Goal: Task Accomplishment & Management: Use online tool/utility

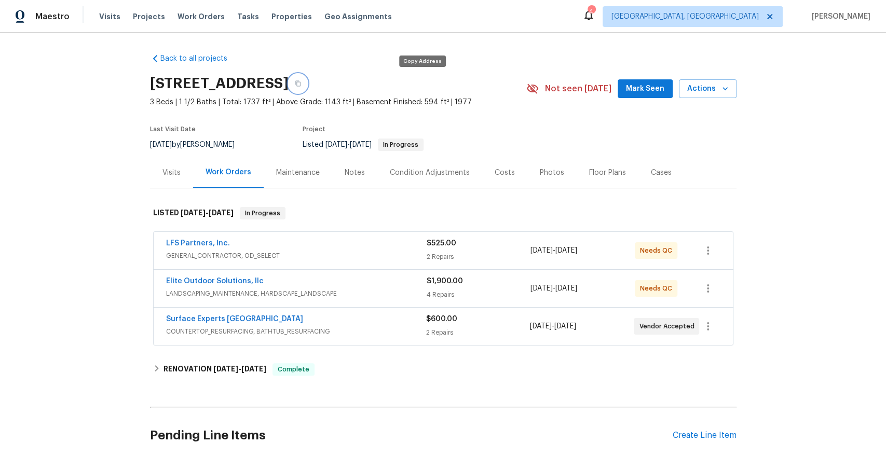
click at [301, 82] on icon "button" at bounding box center [297, 84] width 5 height 6
click at [294, 287] on div "Elite Outdoor Solutions, llc" at bounding box center [296, 282] width 261 height 12
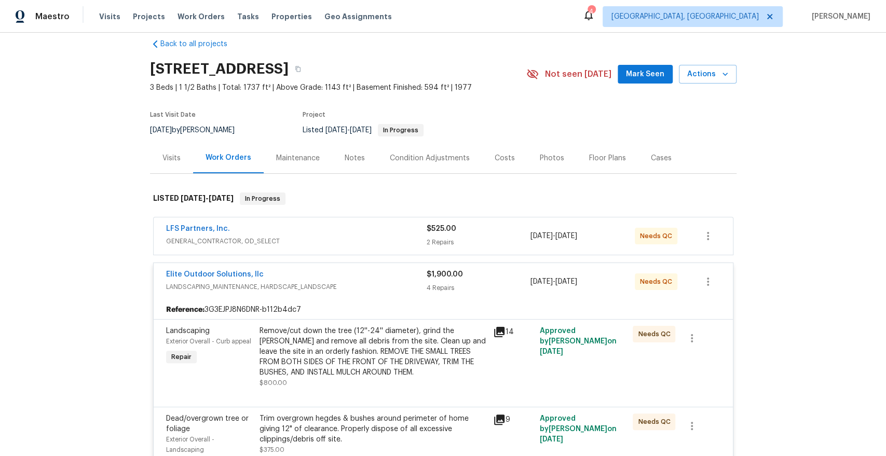
scroll to position [15, 0]
click at [301, 68] on icon "button" at bounding box center [297, 69] width 5 height 6
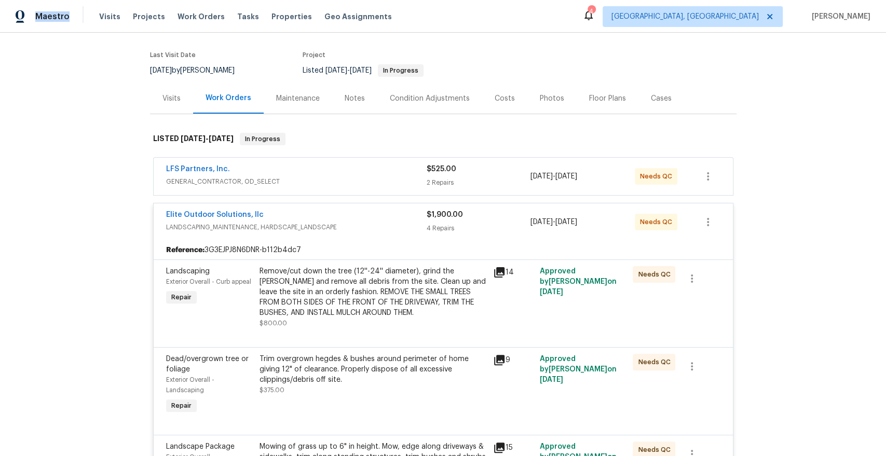
scroll to position [82, 0]
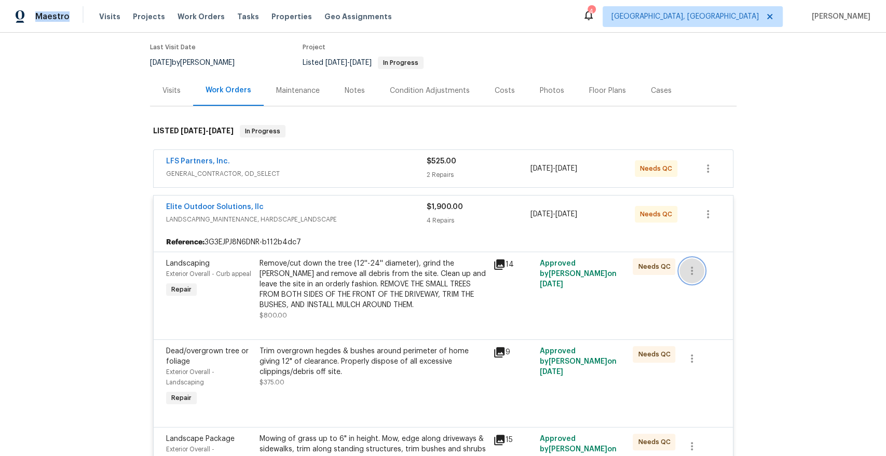
click at [700, 273] on button "button" at bounding box center [692, 271] width 25 height 25
click at [773, 281] on div at bounding box center [443, 228] width 886 height 456
click at [692, 267] on icon "button" at bounding box center [692, 271] width 2 height 8
click at [572, 329] on div at bounding box center [443, 228] width 886 height 456
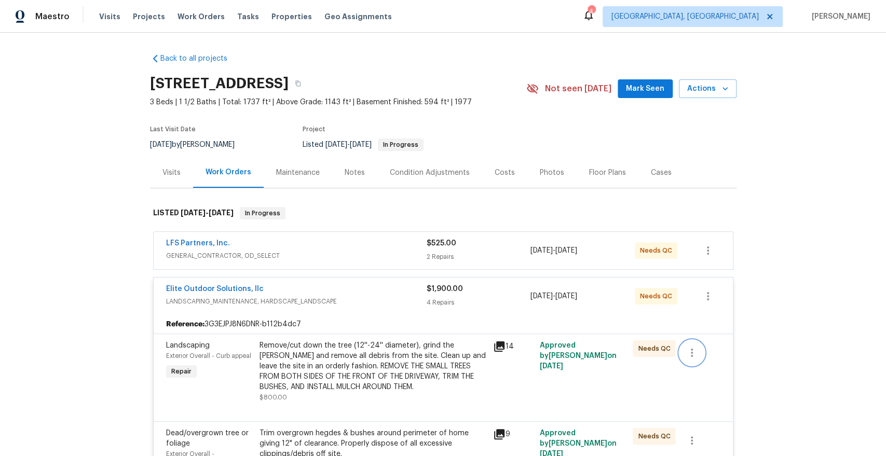
scroll to position [0, 0]
click at [360, 252] on span "GENERAL_CONTRACTOR, OD_SELECT" at bounding box center [296, 256] width 261 height 10
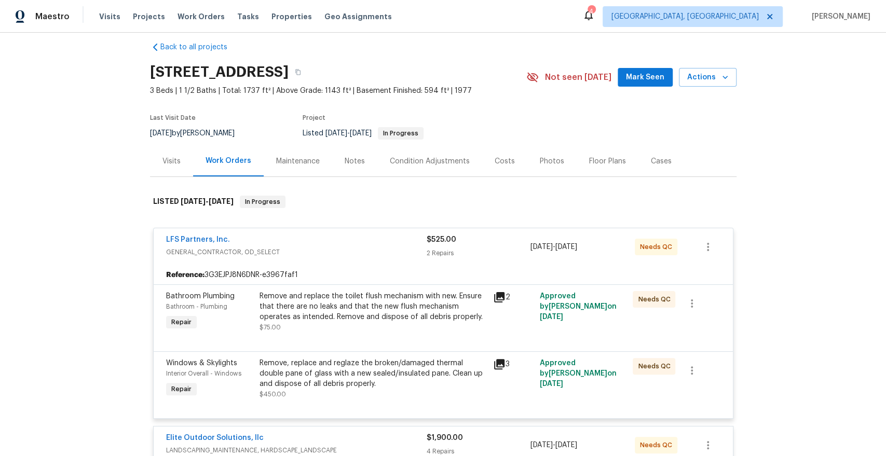
scroll to position [12, 0]
click at [337, 245] on div "LFS Partners, Inc." at bounding box center [296, 240] width 261 height 12
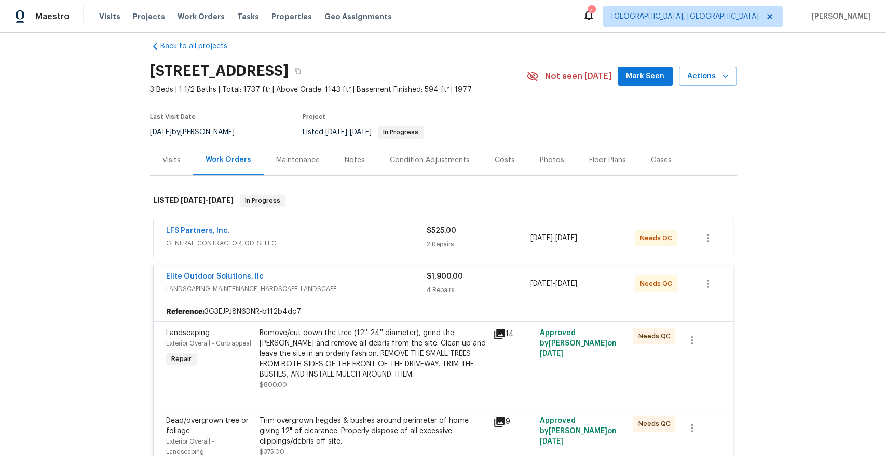
scroll to position [25, 0]
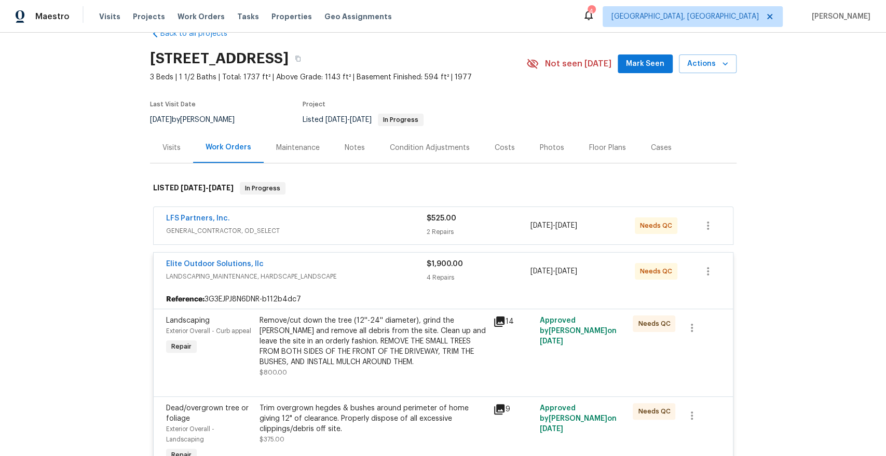
click at [176, 144] on div "Visits" at bounding box center [172, 148] width 18 height 10
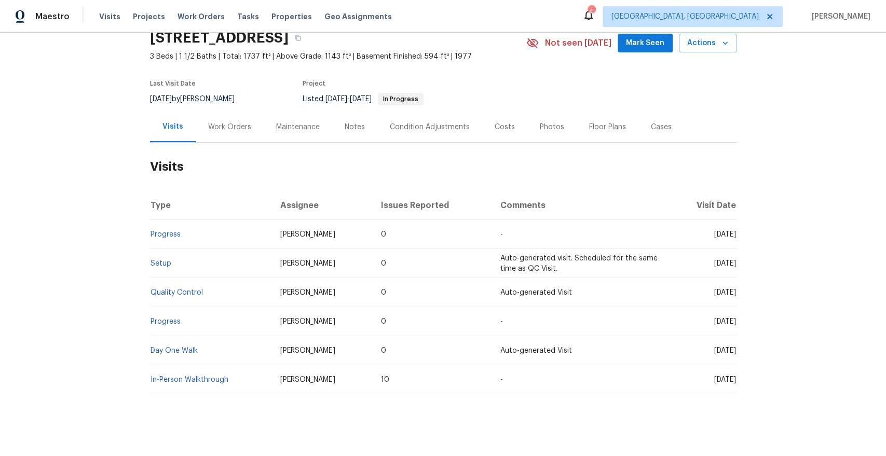
scroll to position [50, 0]
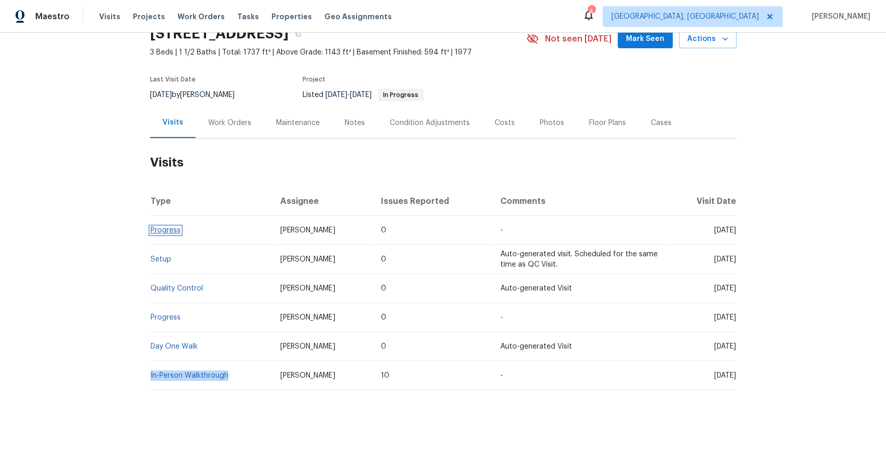
click at [172, 227] on link "Progress" at bounding box center [166, 230] width 30 height 7
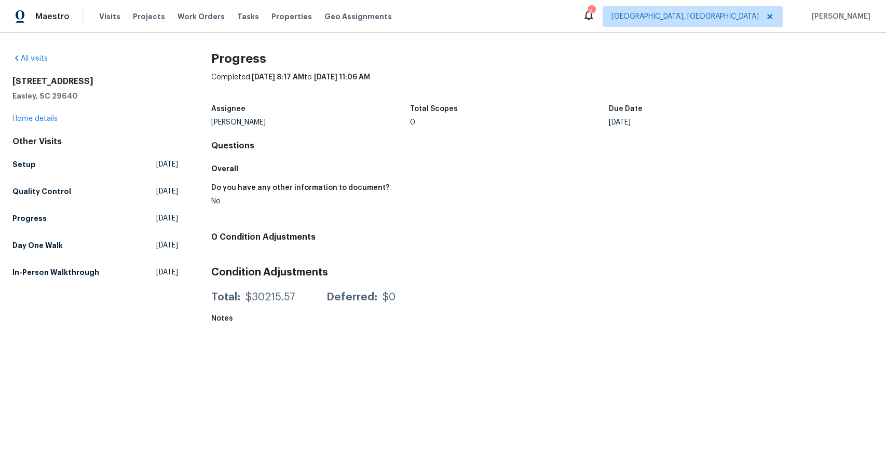
click at [285, 285] on div "Condition Adjustments Total: $30215.57 Deferred: $0" at bounding box center [542, 284] width 663 height 50
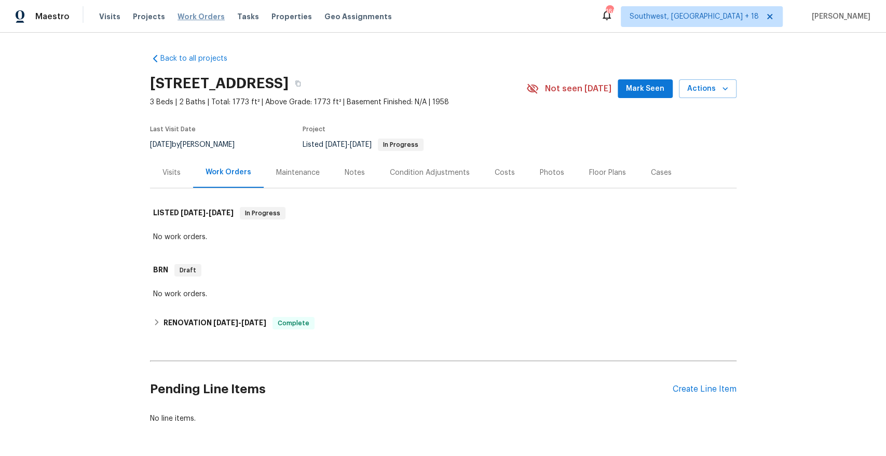
click at [199, 17] on span "Work Orders" at bounding box center [201, 16] width 47 height 10
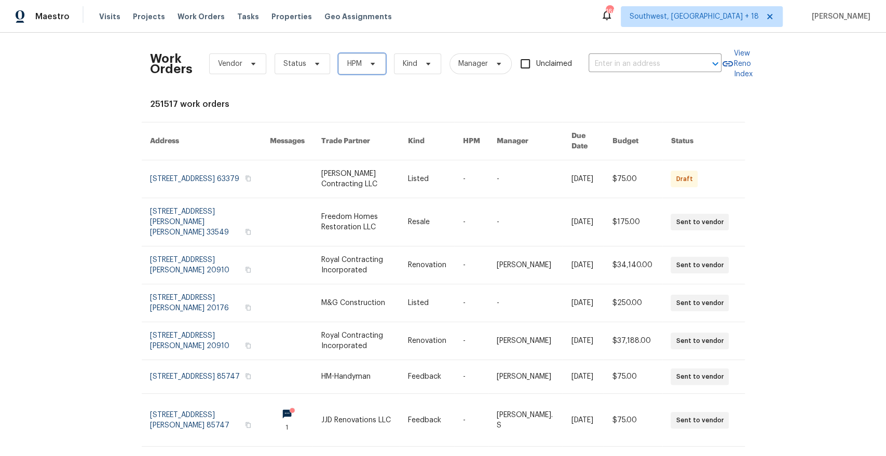
click at [356, 70] on span "HPM" at bounding box center [362, 63] width 47 height 21
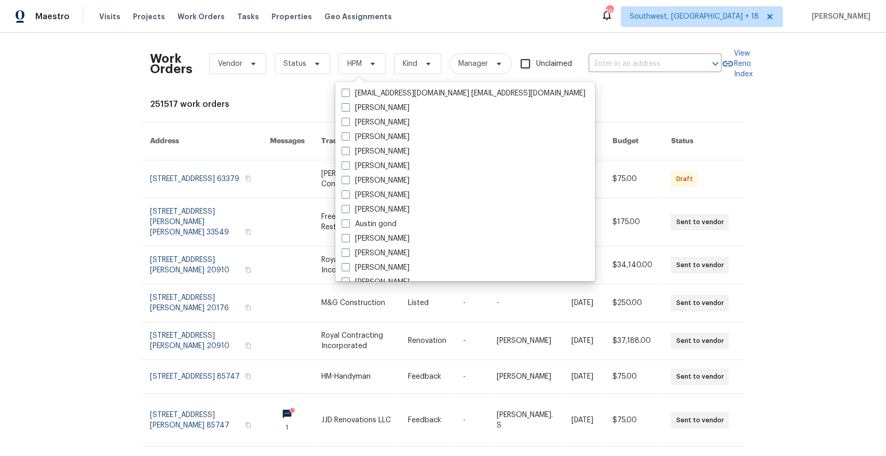
click at [583, 94] on div "Work Orders Vendor Status HPM Kind Manager Unclaimed ​ View Reno Index 251517 w…" at bounding box center [443, 314] width 587 height 547
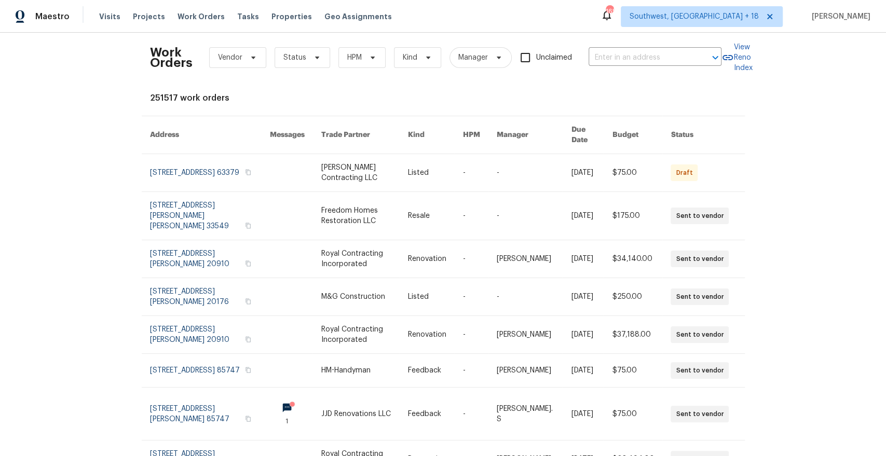
scroll to position [6, 0]
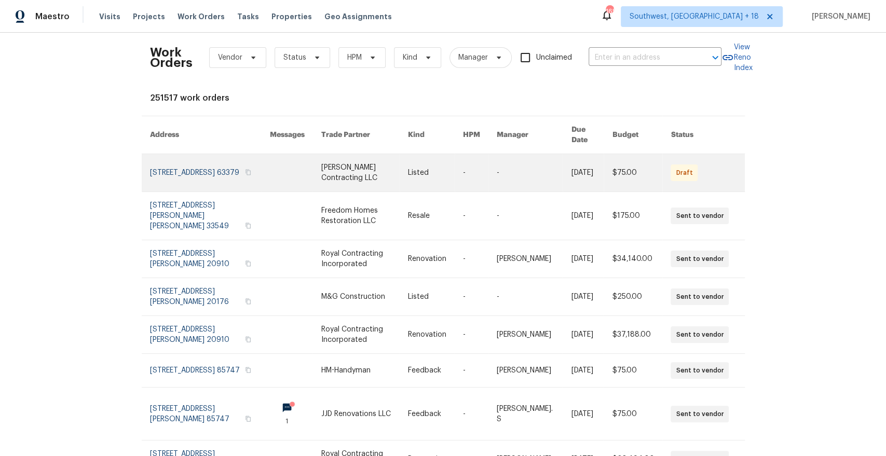
click at [218, 164] on link at bounding box center [210, 172] width 120 height 37
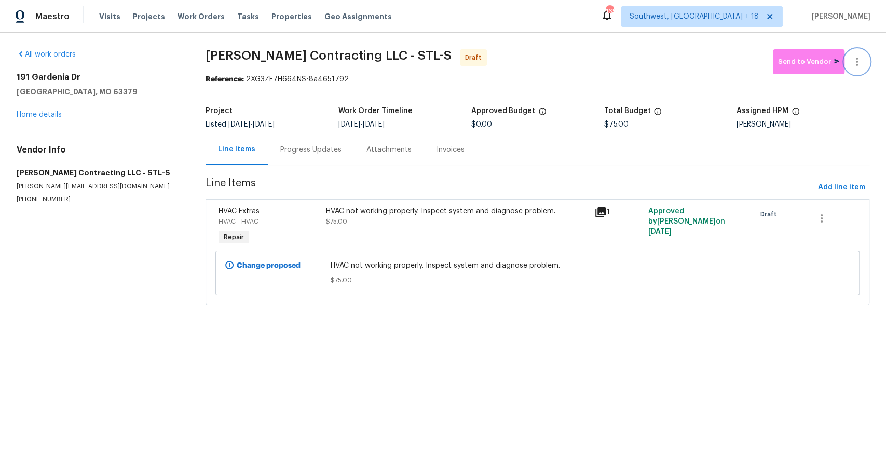
click at [863, 59] on icon "button" at bounding box center [857, 62] width 12 height 12
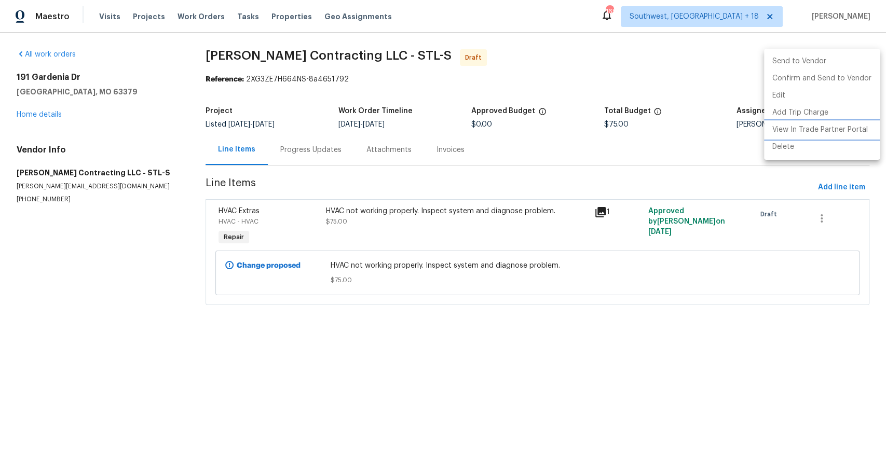
click at [835, 129] on li "View In Trade Partner Portal" at bounding box center [822, 130] width 116 height 17
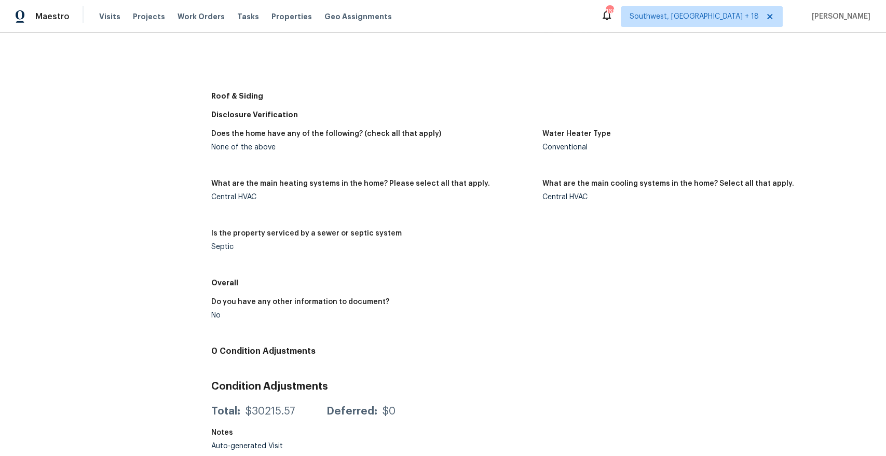
scroll to position [454, 0]
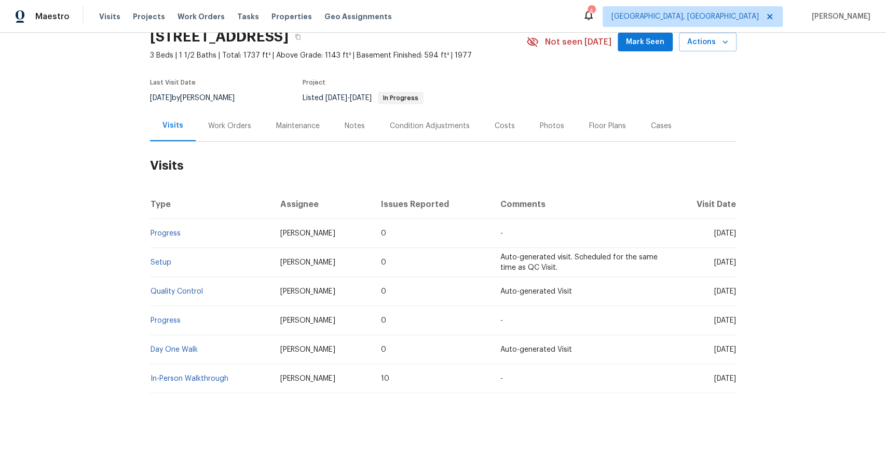
scroll to position [55, 0]
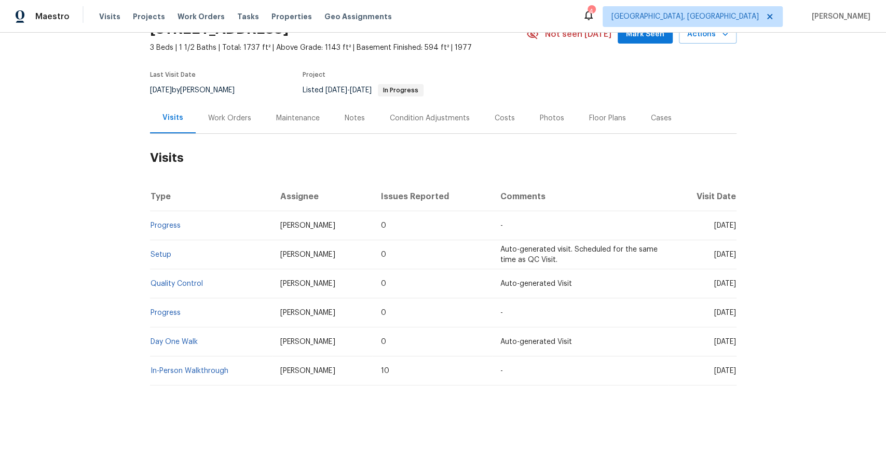
click at [234, 125] on div "Work Orders" at bounding box center [230, 118] width 68 height 31
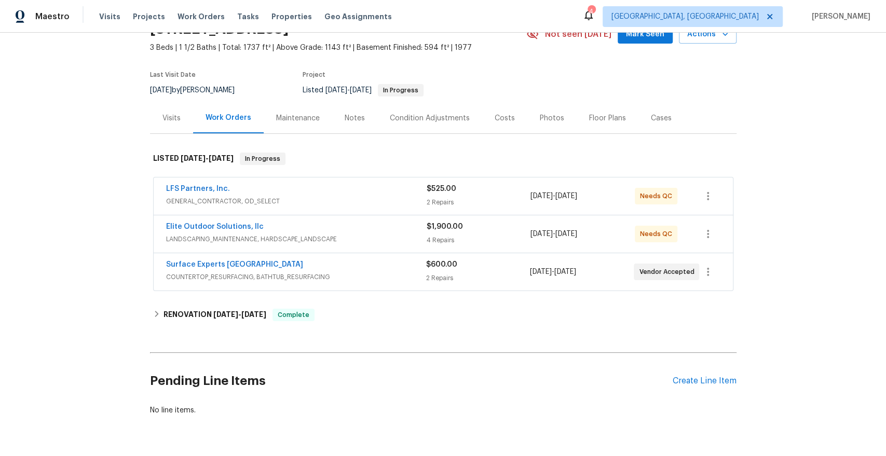
click at [339, 241] on span "LANDSCAPING_MAINTENANCE, HARDSCAPE_LANDSCAPE" at bounding box center [296, 239] width 261 height 10
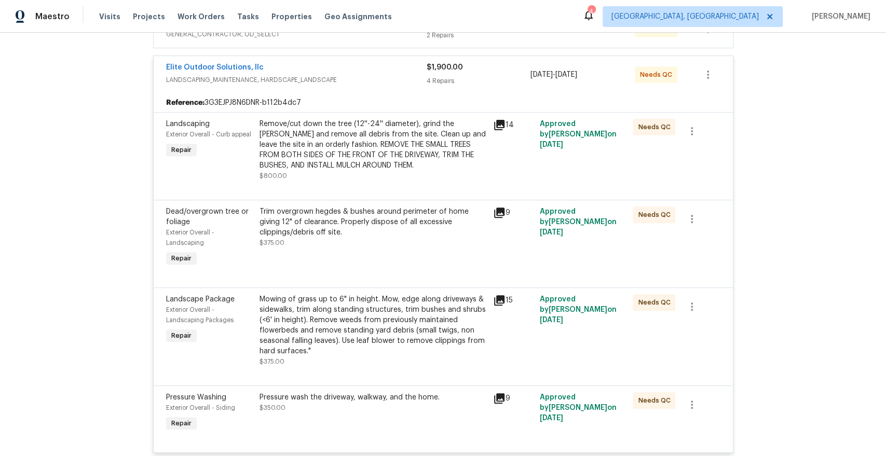
scroll to position [221, 0]
click at [499, 126] on icon at bounding box center [499, 125] width 12 height 12
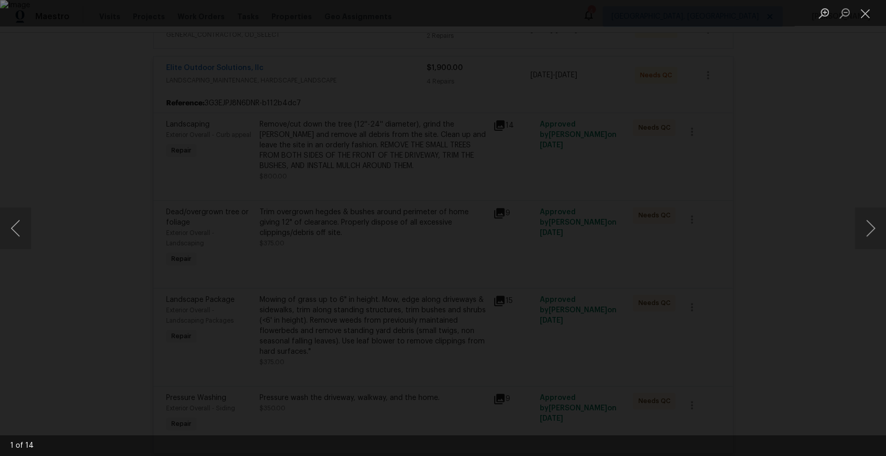
click at [25, 97] on div "Lightbox" at bounding box center [443, 228] width 886 height 456
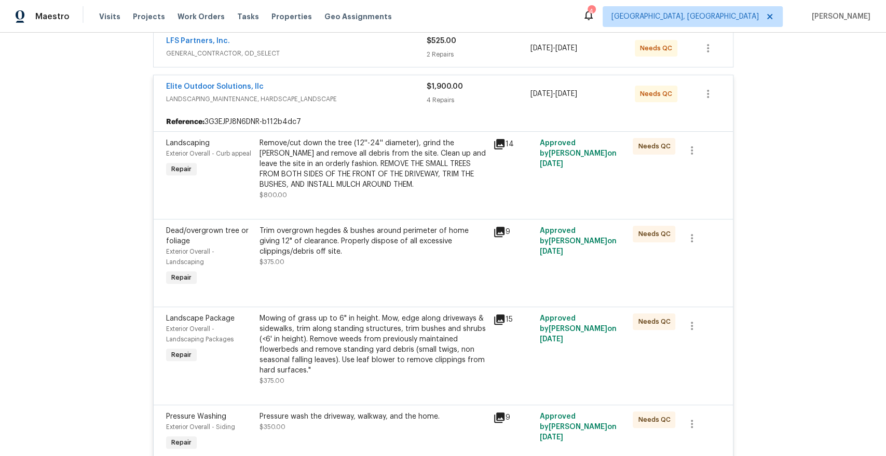
scroll to position [201, 0]
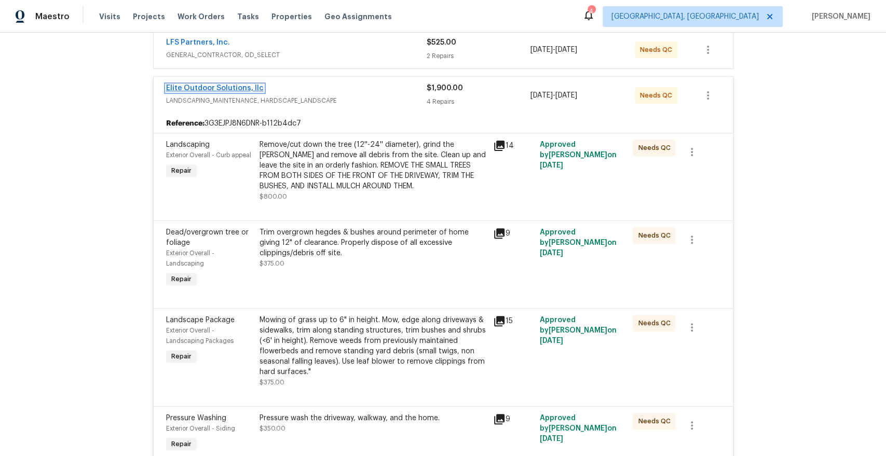
click at [246, 85] on link "Elite Outdoor Solutions, llc" at bounding box center [215, 88] width 98 height 7
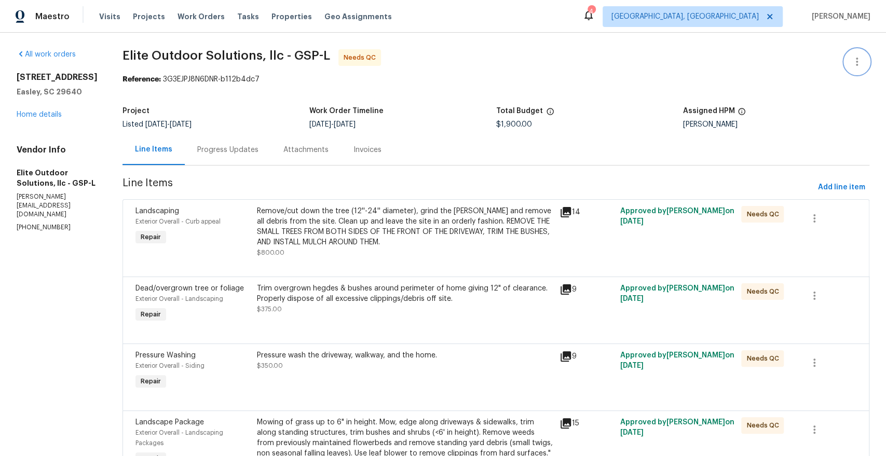
click at [858, 63] on icon "button" at bounding box center [857, 62] width 12 height 12
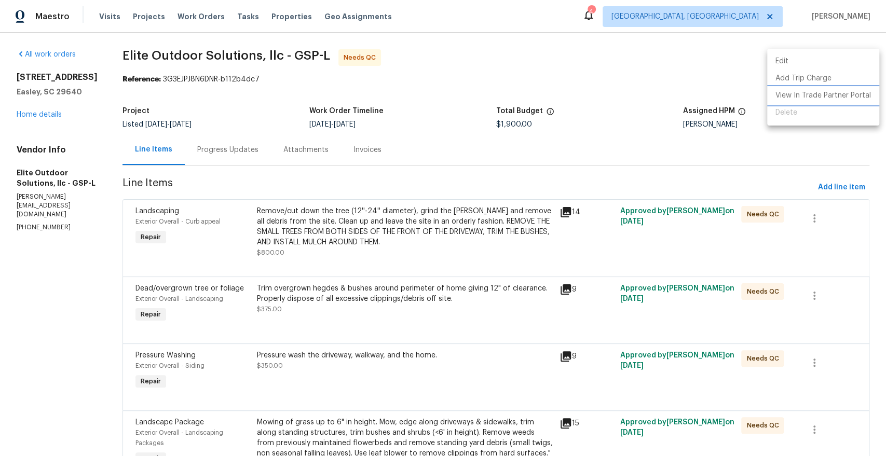
click at [823, 96] on li "View In Trade Partner Portal" at bounding box center [824, 95] width 112 height 17
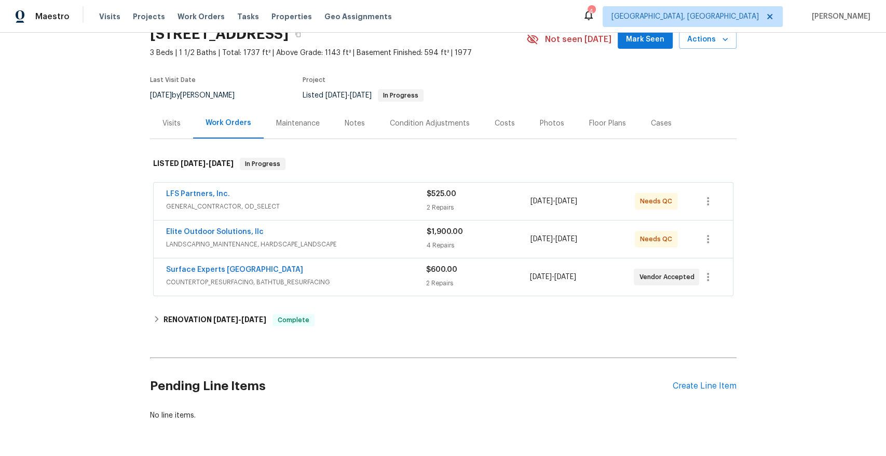
scroll to position [76, 0]
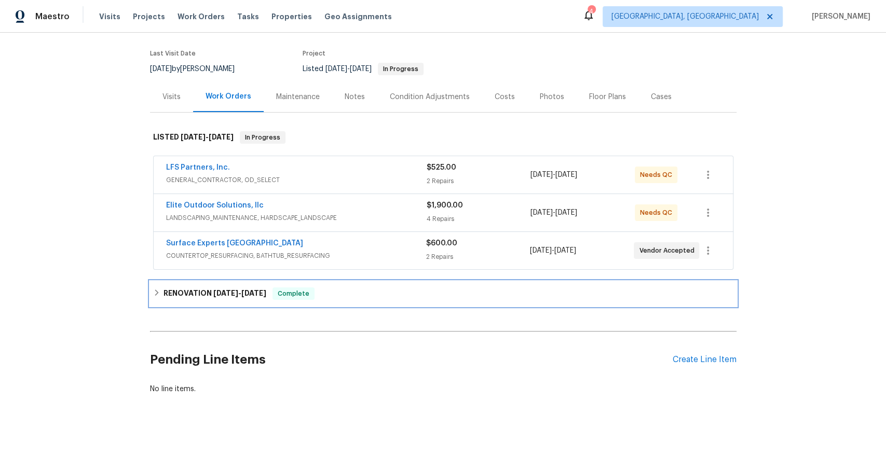
click at [228, 293] on span "[DATE]" at bounding box center [225, 293] width 25 height 7
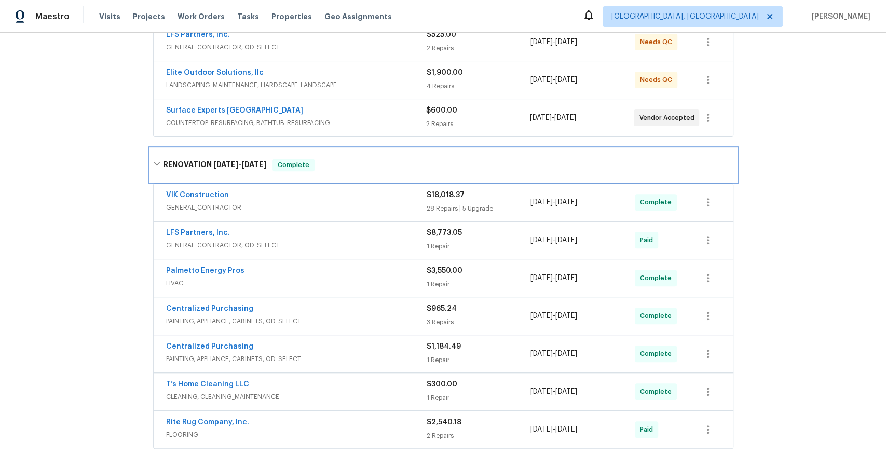
scroll to position [209, 0]
